Goal: Navigation & Orientation: Find specific page/section

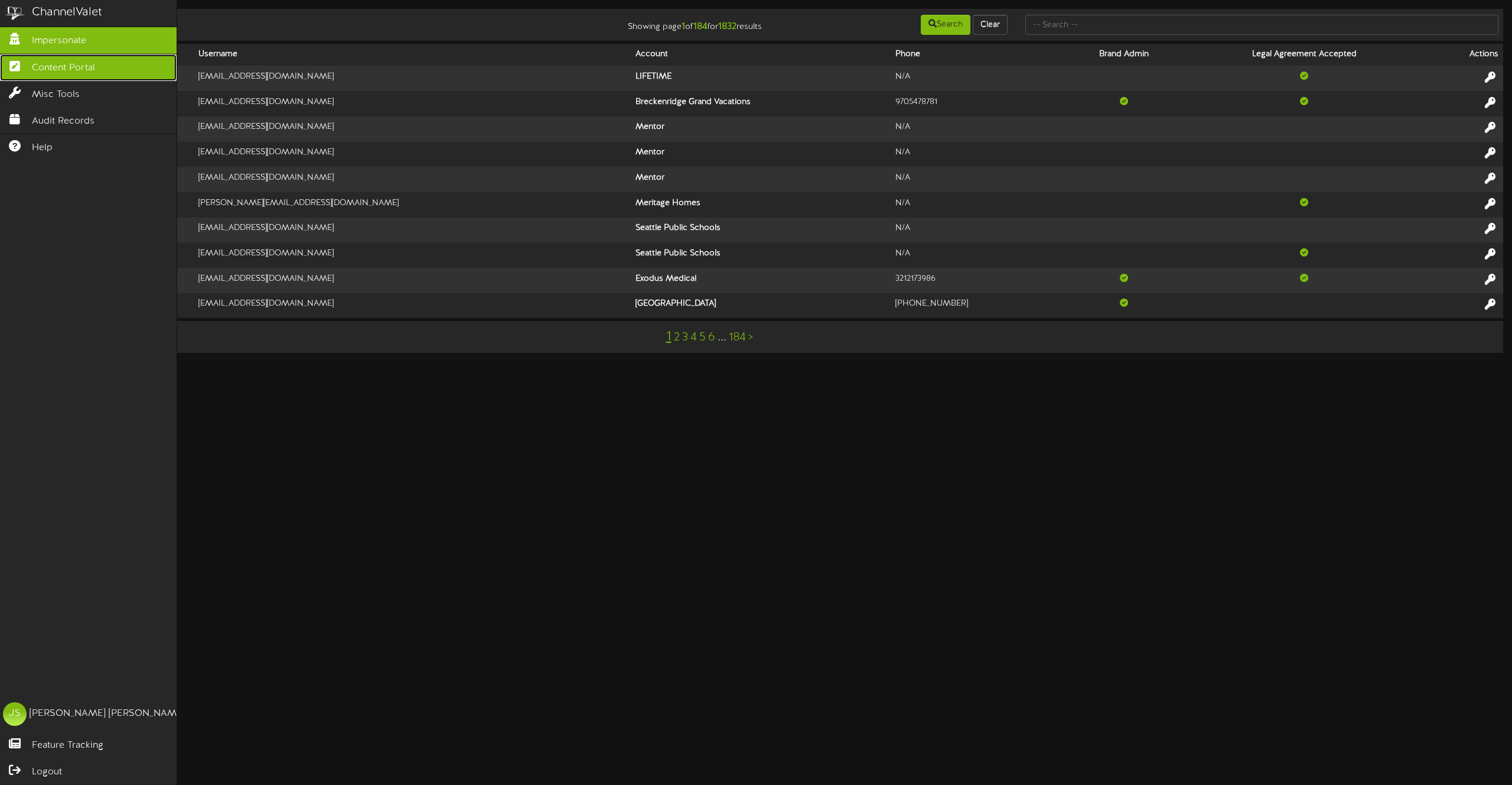
click at [18, 69] on icon at bounding box center [15, 64] width 30 height 9
